Goal: Task Accomplishment & Management: Manage account settings

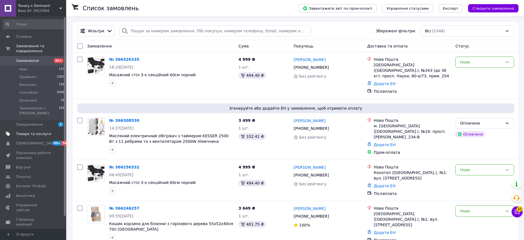
click at [37, 131] on span "Товари та послуги" at bounding box center [33, 133] width 35 height 5
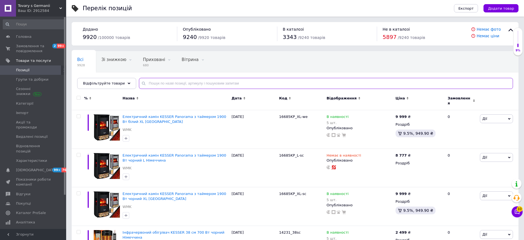
click at [164, 83] on input "text" at bounding box center [326, 83] width 374 height 11
paste input "KE-15053"
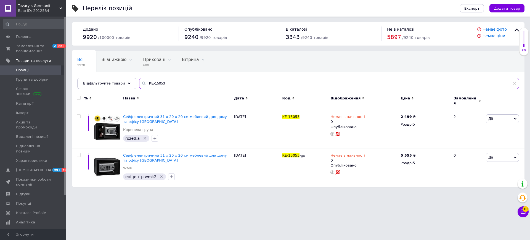
drag, startPoint x: 177, startPoint y: 83, endPoint x: 137, endPoint y: 82, distance: 39.5
click at [139, 82] on div "KE-15053" at bounding box center [329, 83] width 380 height 11
paste input "4260692719215"
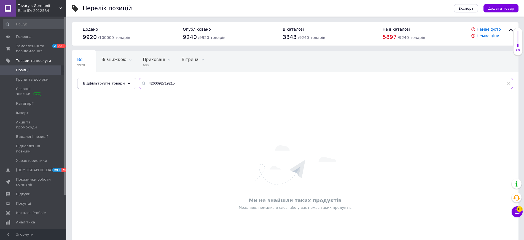
drag, startPoint x: 186, startPoint y: 84, endPoint x: 137, endPoint y: 82, distance: 49.2
click at [139, 82] on div "4260692719215" at bounding box center [326, 83] width 374 height 11
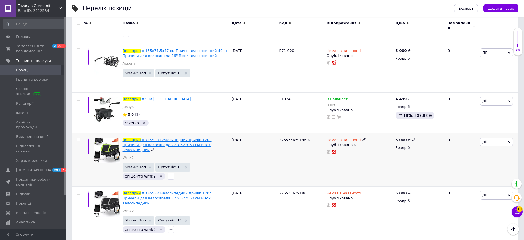
scroll to position [207, 0]
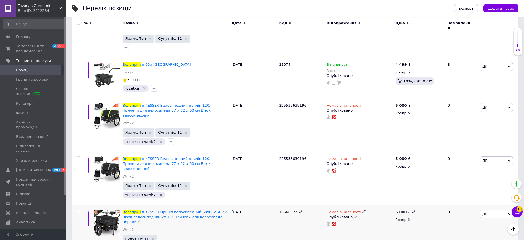
type input "велоприч"
click at [363, 210] on icon at bounding box center [364, 211] width 3 height 3
click at [382, 212] on li "В наявності" at bounding box center [393, 216] width 52 height 8
click at [381, 220] on input at bounding box center [388, 225] width 42 height 11
type input "100"
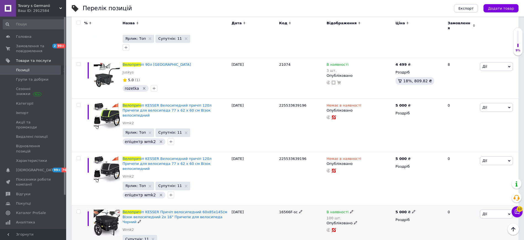
click at [412, 210] on icon at bounding box center [413, 211] width 3 height 3
drag, startPoint x: 431, startPoint y: 181, endPoint x: 418, endPoint y: 181, distance: 13.2
click at [418, 200] on input "5000" at bounding box center [439, 205] width 42 height 11
type input "4499"
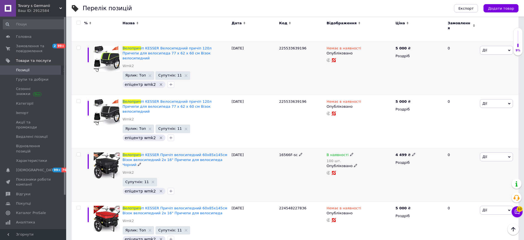
scroll to position [276, 0]
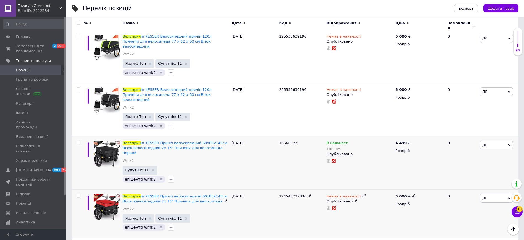
click at [412, 194] on use at bounding box center [413, 195] width 3 height 3
drag, startPoint x: 441, startPoint y: 157, endPoint x: 417, endPoint y: 158, distance: 24.6
click at [417, 173] on div "Ціна 5000 Валюта ₴ $ EUR CHF GBP ¥ PLN ₸ MDL HUF KGS CNY TRY KRW lei" at bounding box center [452, 196] width 75 height 46
type input "4499"
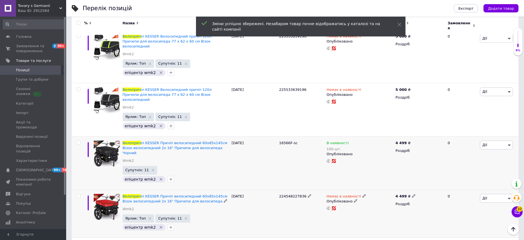
click at [363, 194] on icon at bounding box center [364, 195] width 3 height 3
click at [378, 196] on li "В наявності" at bounding box center [393, 200] width 52 height 8
click at [380, 204] on input at bounding box center [388, 209] width 42 height 11
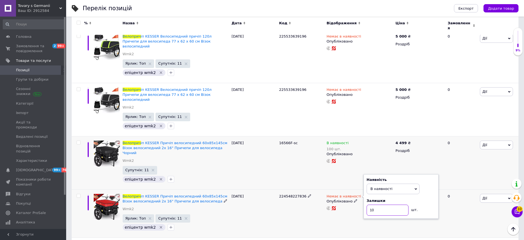
type input "100"
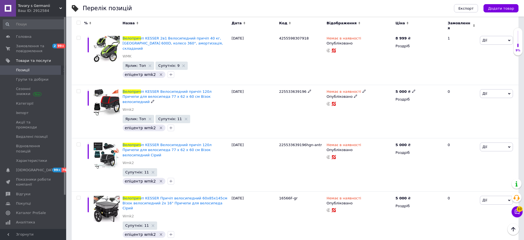
scroll to position [483, 0]
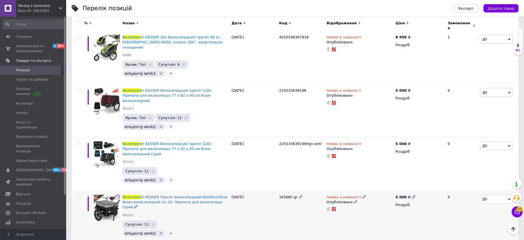
click at [363, 195] on icon at bounding box center [364, 196] width 3 height 3
click at [383, 197] on li "В наявності" at bounding box center [393, 201] width 52 height 8
click at [385, 206] on input at bounding box center [388, 211] width 42 height 11
type input "100"
click at [412, 195] on icon at bounding box center [413, 196] width 3 height 3
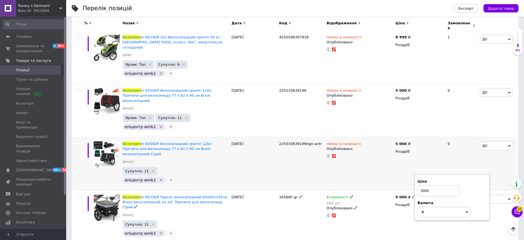
drag, startPoint x: 437, startPoint y: 147, endPoint x: 412, endPoint y: 144, distance: 25.0
type input "4499"
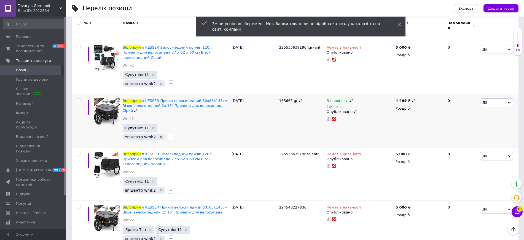
scroll to position [586, 0]
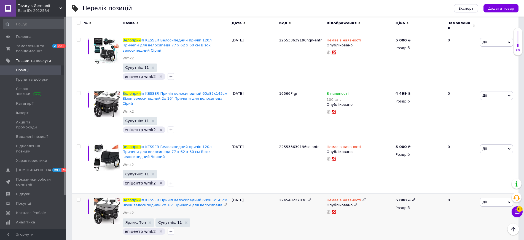
click at [412, 198] on icon at bounding box center [413, 199] width 3 height 3
drag, startPoint x: 433, startPoint y: 141, endPoint x: 407, endPoint y: 137, distance: 25.4
click at [407, 137] on div "% Назва Дата Код Відображення Ціна Замовлення Велоприч іп HOMCOM Причіп велосип…" at bounding box center [295, 185] width 447 height 1360
type input "4499"
click at [363, 198] on icon at bounding box center [364, 199] width 3 height 3
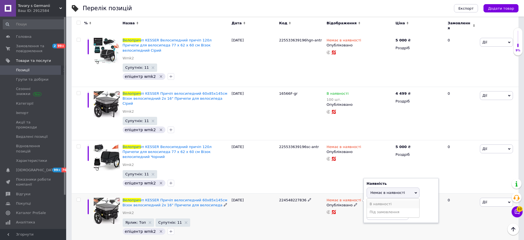
click at [373, 200] on li "В наявності" at bounding box center [393, 204] width 52 height 8
click at [376, 209] on input at bounding box center [388, 214] width 42 height 11
type input "100"
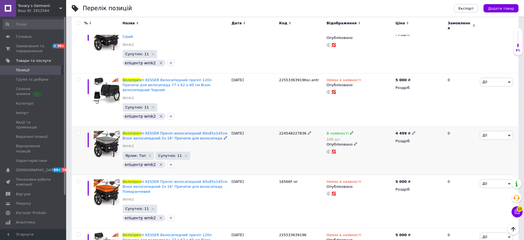
scroll to position [655, 0]
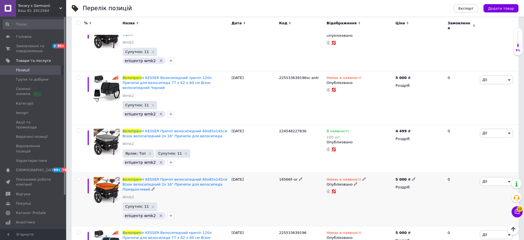
click at [363, 177] on use at bounding box center [364, 178] width 3 height 3
click at [381, 179] on li "В наявності" at bounding box center [393, 183] width 52 height 8
click at [378, 188] on input at bounding box center [388, 193] width 42 height 11
type input "100"
click at [412, 177] on icon at bounding box center [413, 178] width 3 height 3
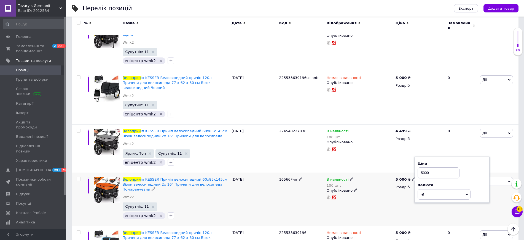
drag, startPoint x: 433, startPoint y: 118, endPoint x: 415, endPoint y: 117, distance: 18.3
click at [415, 156] on div "Ціна 5000 Валюта ₴ $ EUR CHF GBP ¥ PLN ₸ MDL HUF KGS CNY TRY KRW lei" at bounding box center [452, 179] width 75 height 46
type input "4499"
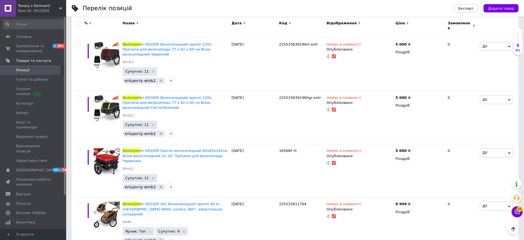
scroll to position [892, 0]
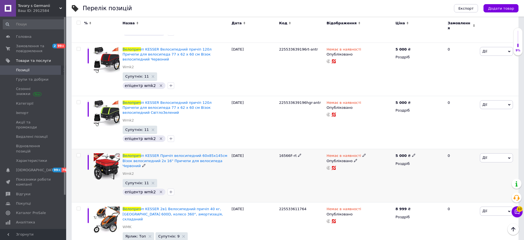
click at [363, 153] on icon at bounding box center [364, 154] width 3 height 3
click at [387, 156] on li "В наявності" at bounding box center [393, 160] width 52 height 8
click at [394, 143] on span "В наявності" at bounding box center [393, 148] width 53 height 10
click at [385, 156] on li "Немає в наявності" at bounding box center [393, 160] width 52 height 8
click at [388, 146] on span "Немає в наявності" at bounding box center [388, 148] width 34 height 4
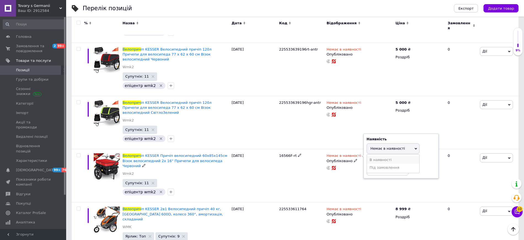
click at [382, 156] on li "В наявності" at bounding box center [393, 160] width 52 height 8
click at [379, 164] on input at bounding box center [388, 169] width 42 height 11
type input "100"
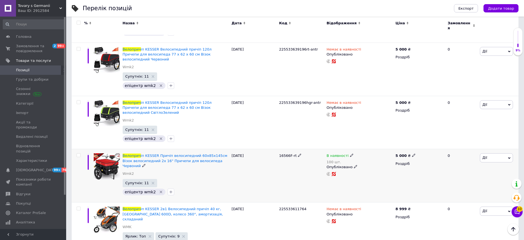
click at [412, 153] on span at bounding box center [413, 155] width 3 height 4
drag, startPoint x: 432, startPoint y: 76, endPoint x: 419, endPoint y: 75, distance: 13.0
click at [419, 144] on input "5000" at bounding box center [439, 149] width 42 height 11
type input "4499"
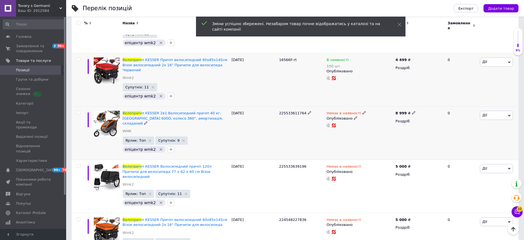
scroll to position [995, 0]
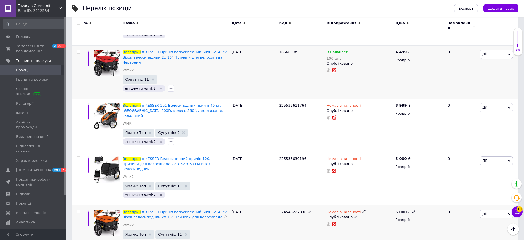
click at [363, 210] on icon at bounding box center [364, 211] width 3 height 3
click at [372, 212] on li "В наявності" at bounding box center [393, 216] width 52 height 8
click at [374, 220] on input at bounding box center [388, 225] width 42 height 11
type input "100"
click at [412, 210] on icon at bounding box center [413, 211] width 3 height 3
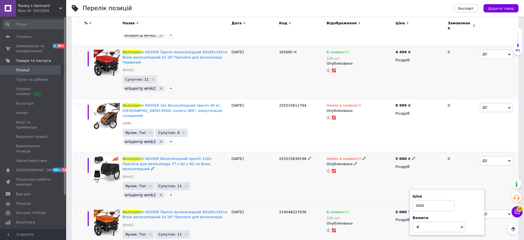
drag, startPoint x: 430, startPoint y: 117, endPoint x: 413, endPoint y: 115, distance: 17.2
type input "4499"
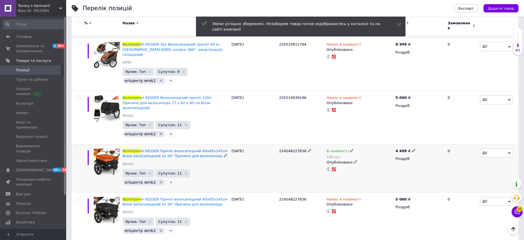
scroll to position [1064, 0]
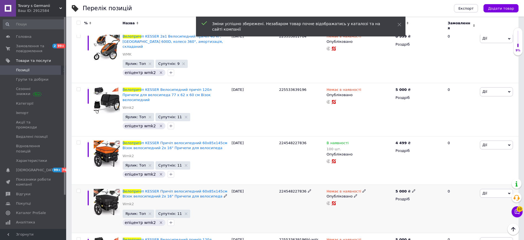
click at [363, 189] on icon at bounding box center [364, 190] width 3 height 3
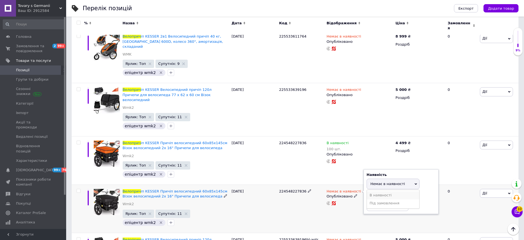
click at [377, 191] on li "В наявності" at bounding box center [393, 195] width 52 height 8
click at [378, 200] on input at bounding box center [388, 205] width 42 height 11
type input "100"
click at [412, 189] on icon at bounding box center [413, 190] width 3 height 3
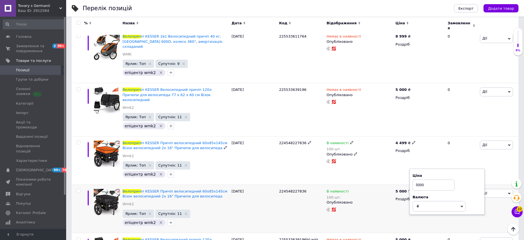
drag, startPoint x: 435, startPoint y: 98, endPoint x: 411, endPoint y: 94, distance: 24.4
click at [411, 169] on div "Ціна 5000 Валюта ₴ $ EUR CHF GBP ¥ PLN ₸ MDL HUF KGS CNY TRY KRW lei" at bounding box center [447, 192] width 75 height 46
type input "4499"
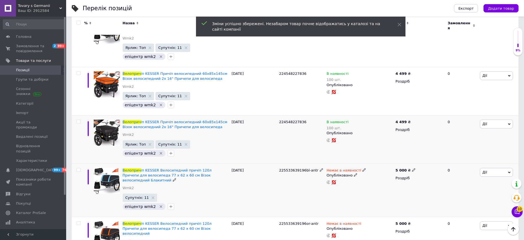
scroll to position [1135, 0]
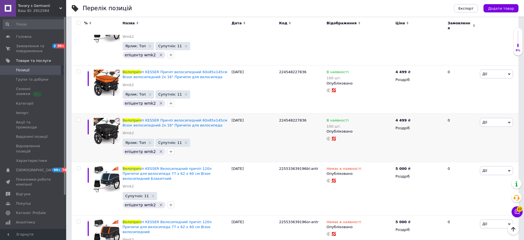
type input "100"
drag, startPoint x: 435, startPoint y: 170, endPoint x: 409, endPoint y: 167, distance: 25.6
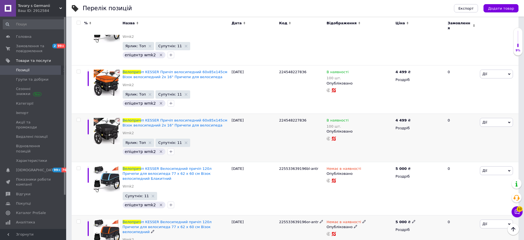
type input "4499"
click at [29, 47] on span "Замовлення та повідомлення" at bounding box center [33, 49] width 35 height 10
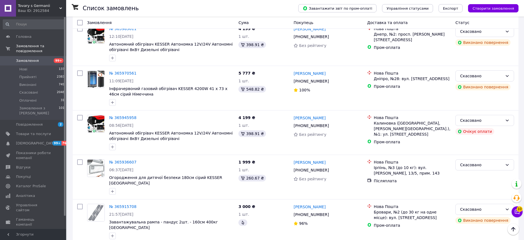
scroll to position [966, 0]
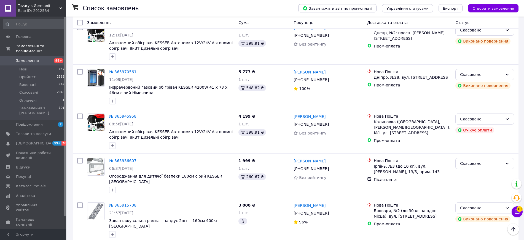
click at [43, 11] on div "Ваш ID: 2912584" at bounding box center [42, 10] width 48 height 5
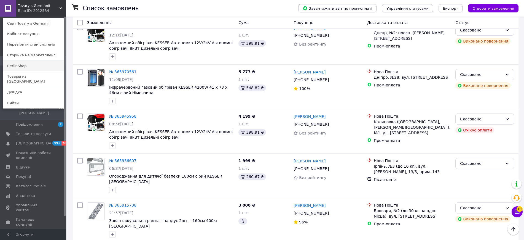
click at [24, 65] on link "BerlinShop" at bounding box center [33, 66] width 61 height 10
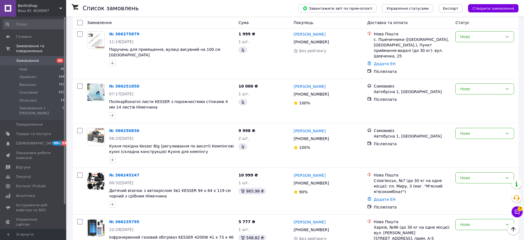
scroll to position [276, 0]
